Goal: Check status: Check status

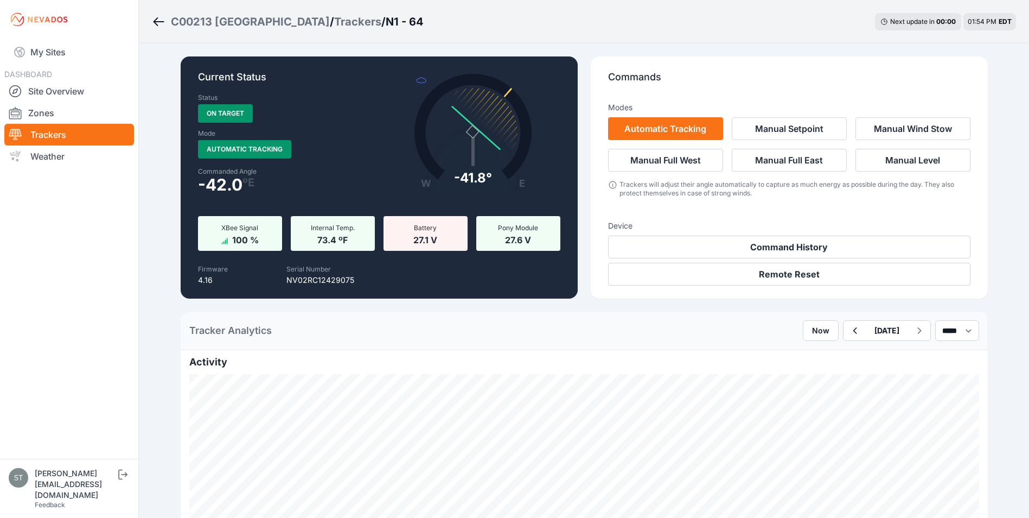
select select "*******"
click at [50, 53] on link "My Sites" at bounding box center [69, 52] width 130 height 26
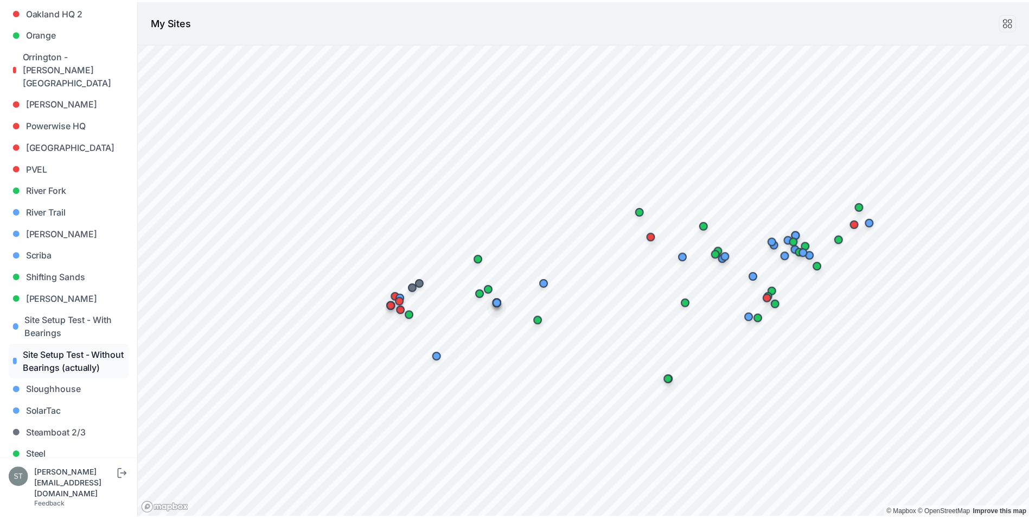
scroll to position [922, 0]
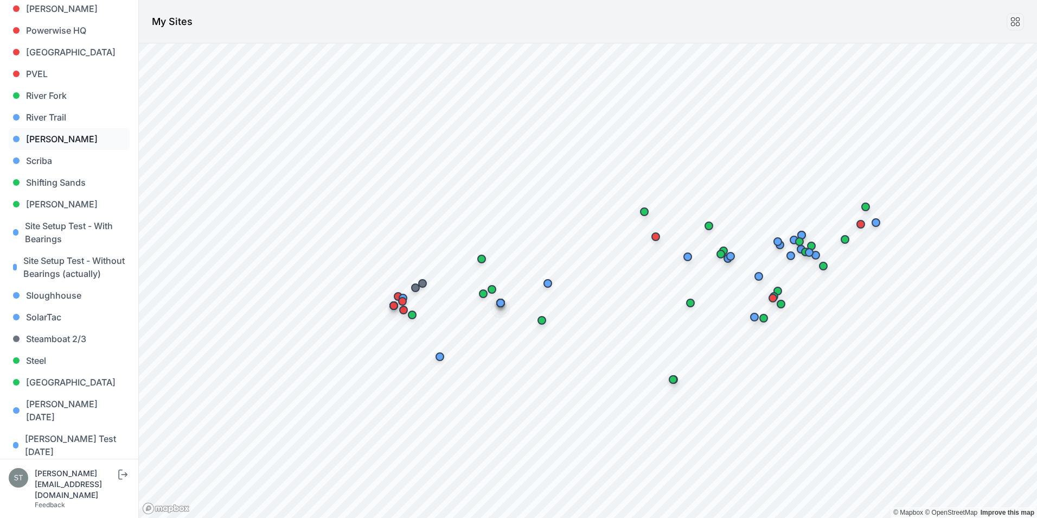
click at [57, 128] on link "[PERSON_NAME]" at bounding box center [69, 139] width 121 height 22
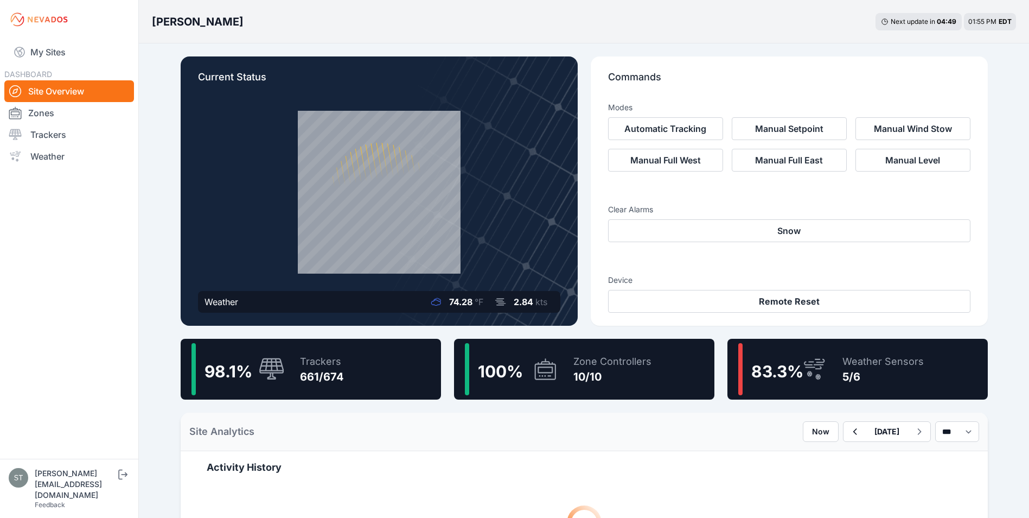
click at [262, 367] on icon at bounding box center [272, 369] width 26 height 23
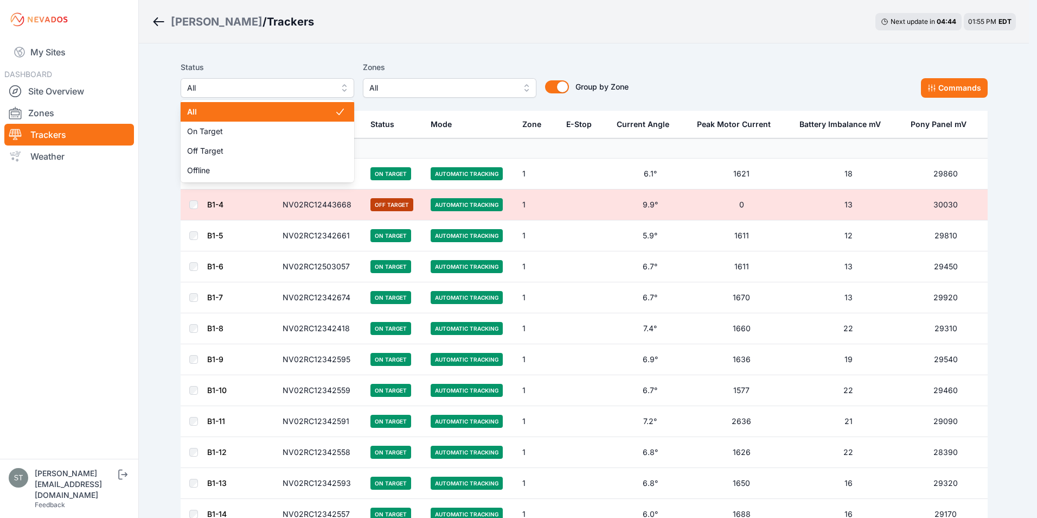
click at [240, 90] on span "All" at bounding box center [259, 87] width 145 height 13
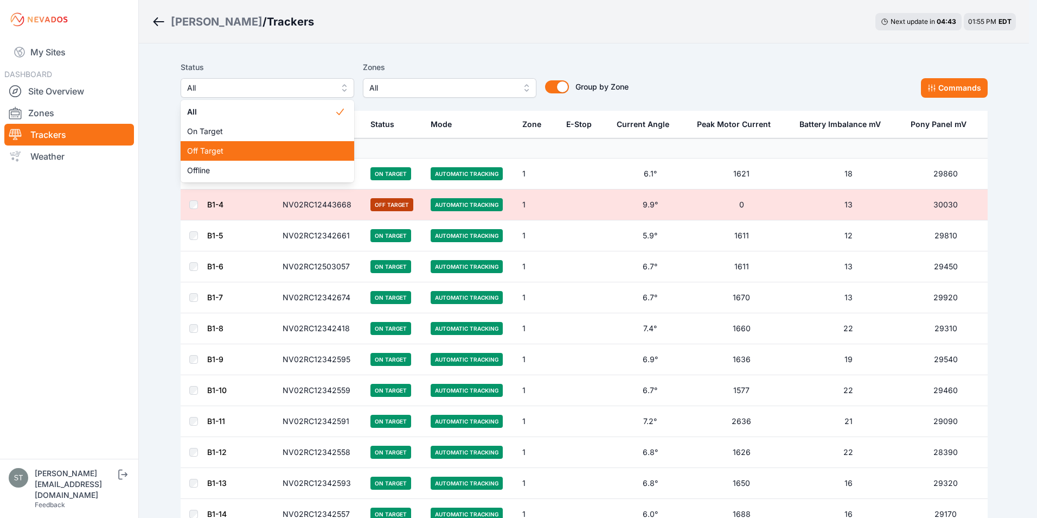
click at [212, 150] on span "Off Target" at bounding box center [261, 150] width 148 height 11
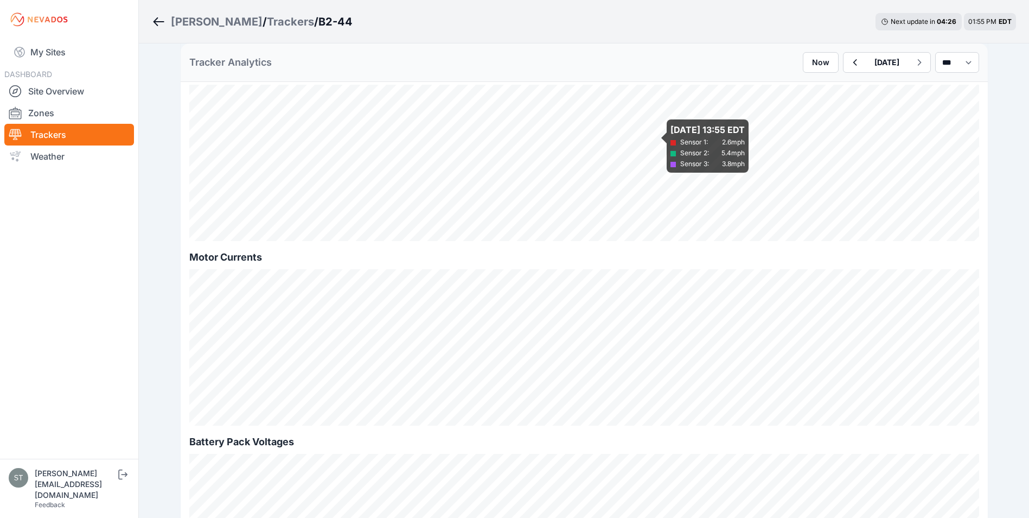
scroll to position [868, 0]
